Goal: Task Accomplishment & Management: Manage account settings

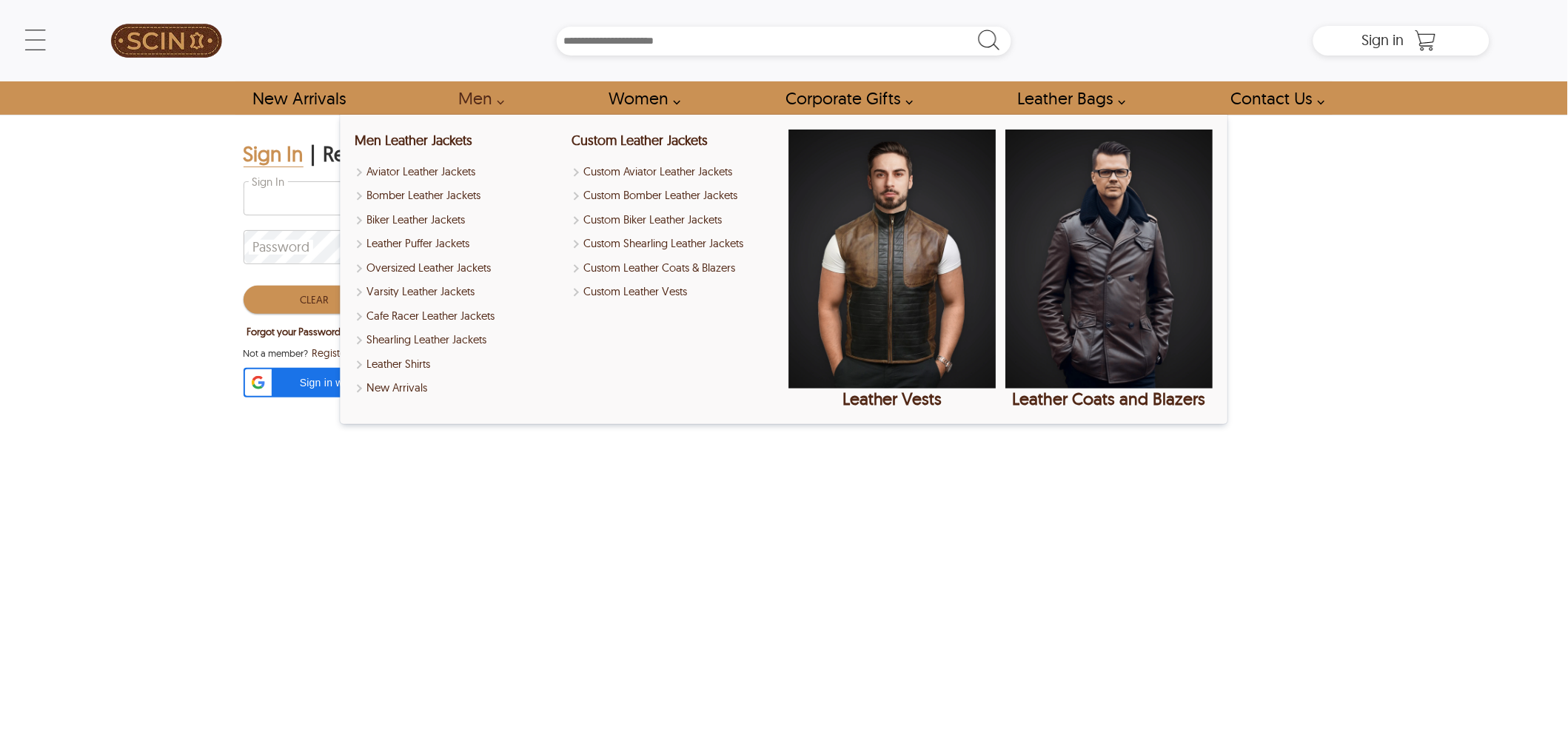
type input "**********"
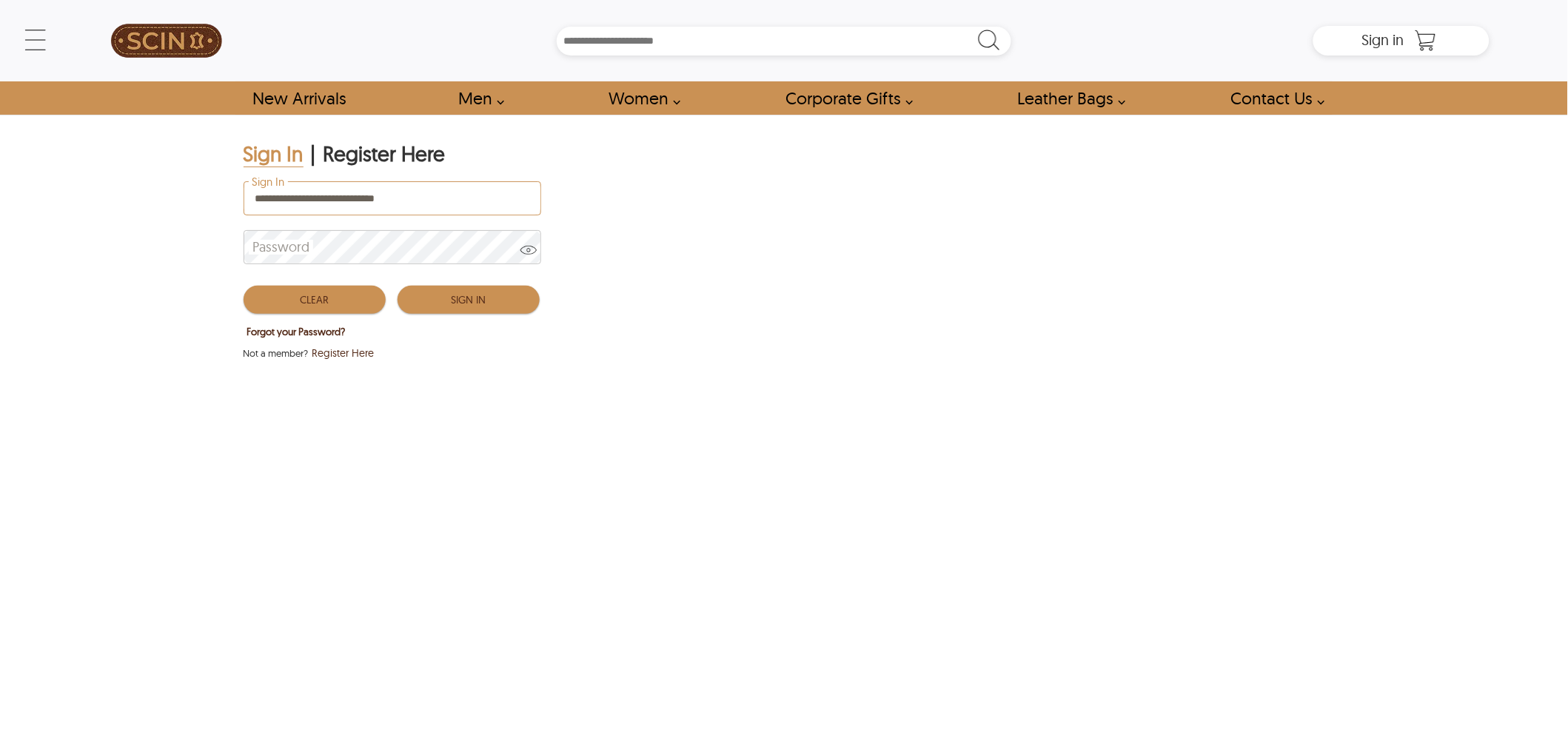
click at [431, 291] on button "Sign In" at bounding box center [469, 299] width 142 height 28
